Goal: Task Accomplishment & Management: Manage account settings

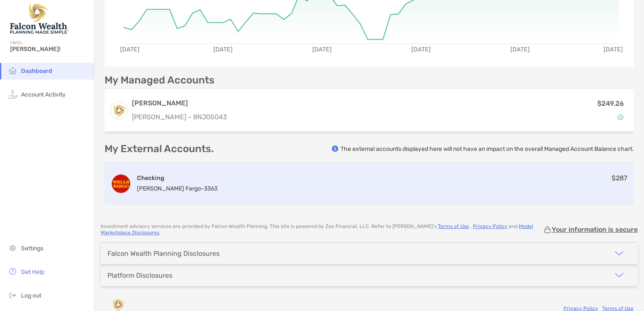
scroll to position [158, 0]
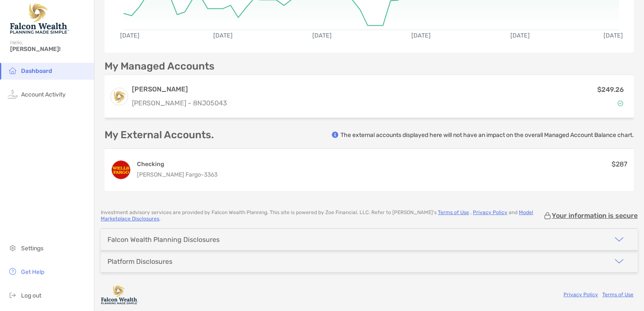
click at [614, 237] on img "button" at bounding box center [619, 239] width 10 height 10
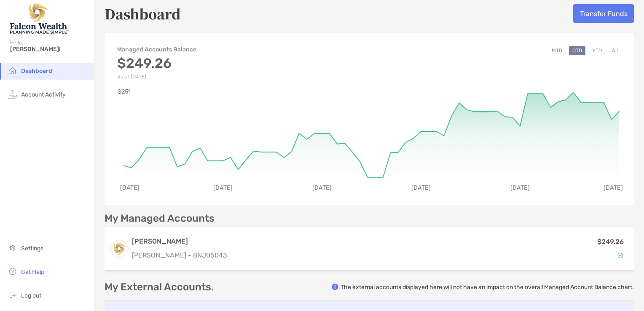
scroll to position [0, 0]
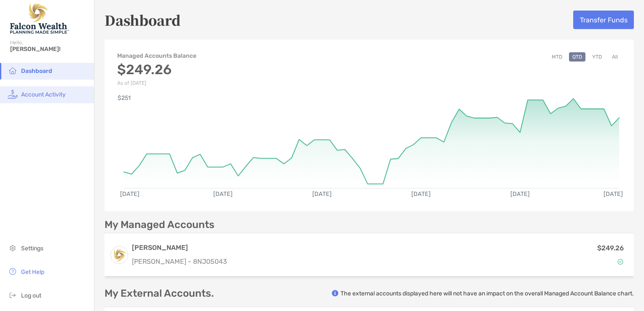
click at [49, 96] on span "Account Activity" at bounding box center [43, 94] width 45 height 7
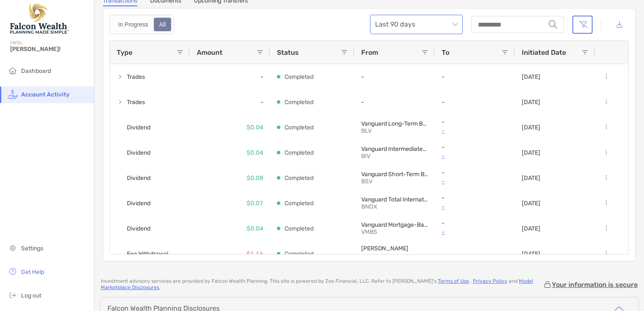
click at [450, 24] on span "Last 90 days" at bounding box center [416, 24] width 83 height 19
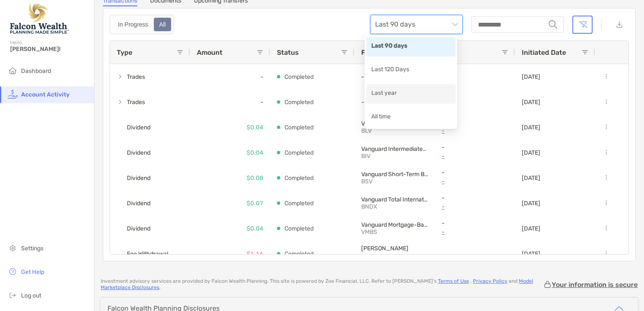
click at [388, 94] on div "Last year" at bounding box center [410, 93] width 79 height 11
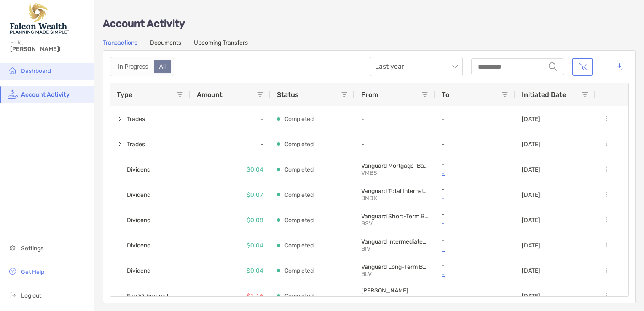
click at [35, 70] on span "Dashboard" at bounding box center [36, 70] width 30 height 7
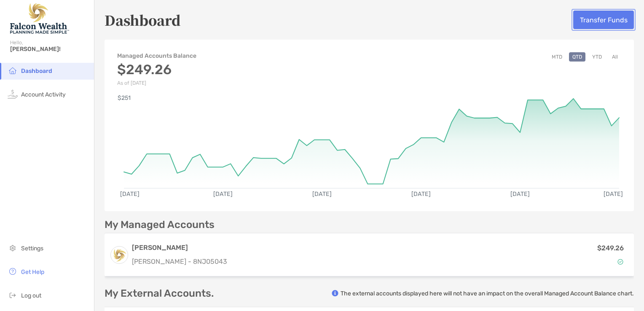
click at [598, 19] on button "Transfer Funds" at bounding box center [603, 20] width 61 height 19
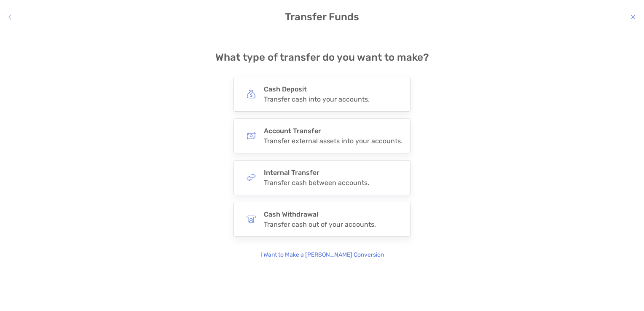
click at [621, 18] on h4 "Transfer Funds" at bounding box center [322, 17] width 644 height 12
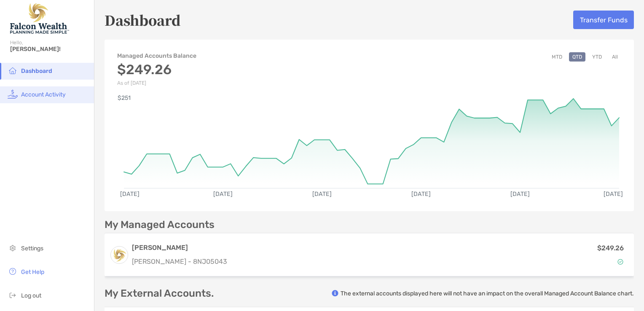
click at [46, 96] on span "Account Activity" at bounding box center [43, 94] width 45 height 7
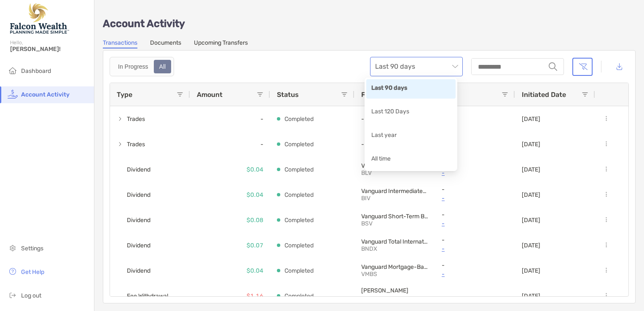
click at [450, 65] on span "Last 90 days" at bounding box center [416, 66] width 83 height 19
click at [379, 158] on div "All time" at bounding box center [410, 159] width 79 height 11
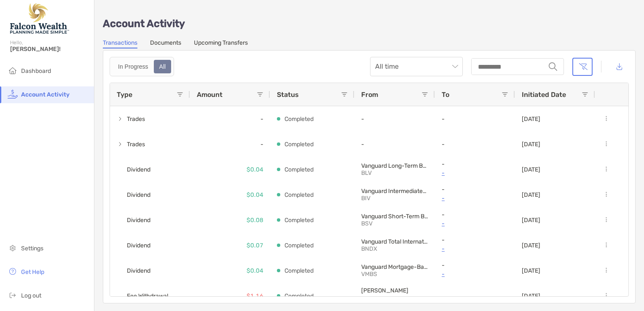
click at [586, 93] on span at bounding box center [585, 94] width 7 height 7
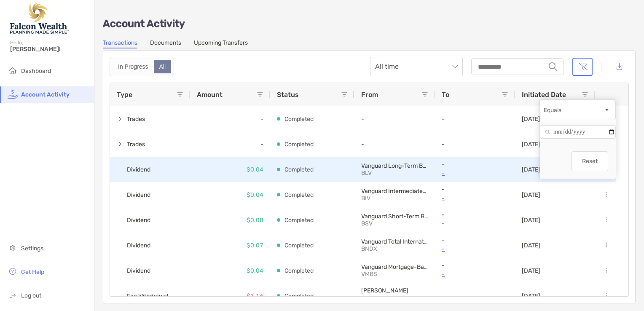
click at [485, 158] on div "- -" at bounding box center [475, 169] width 67 height 24
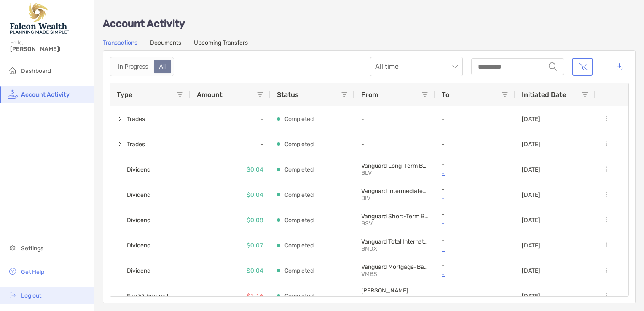
click at [34, 299] on span "Log out" at bounding box center [31, 295] width 20 height 7
